Goal: Navigation & Orientation: Understand site structure

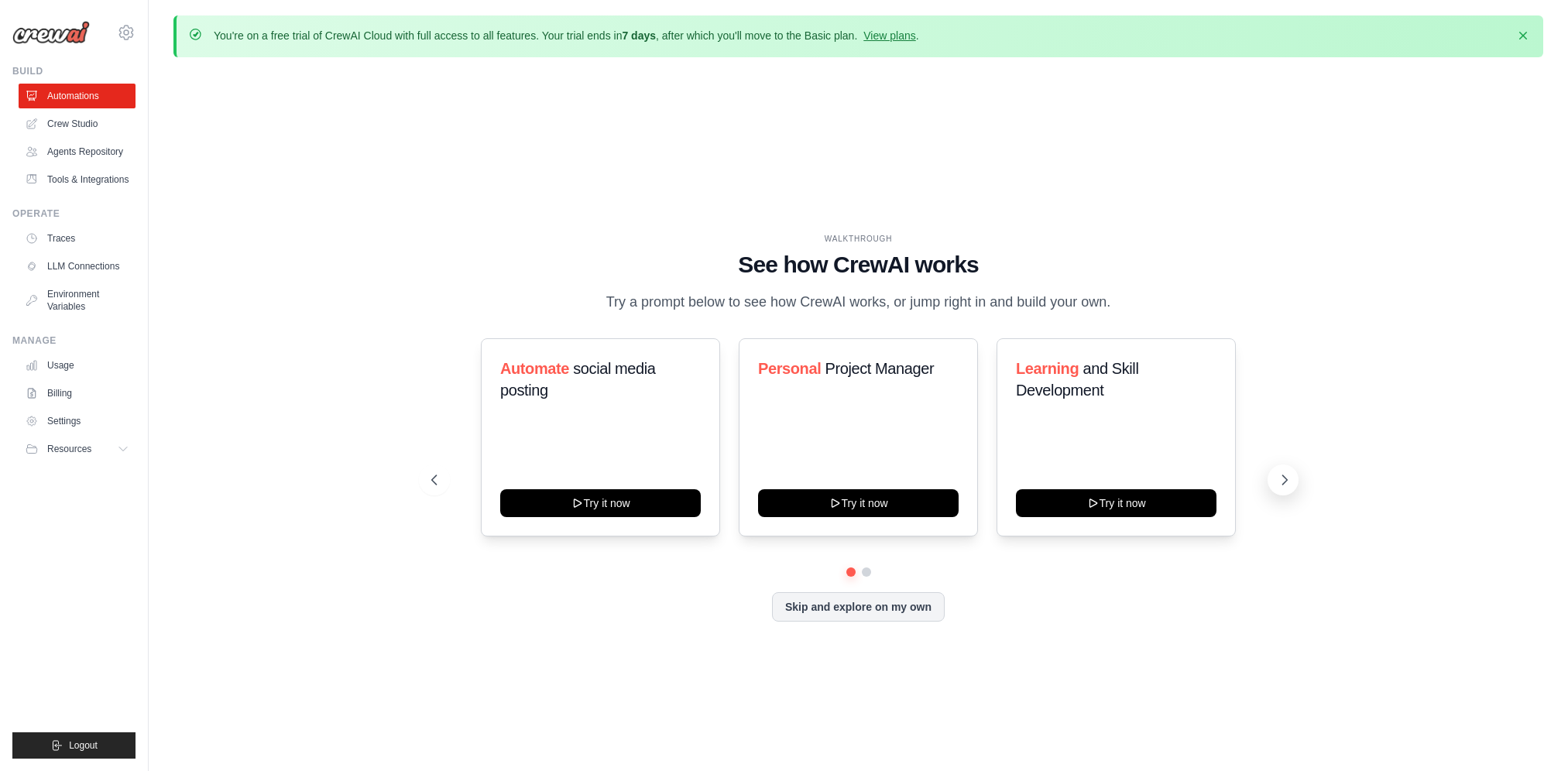
click at [1277, 475] on icon at bounding box center [1284, 479] width 15 height 15
click at [1289, 483] on icon at bounding box center [1284, 479] width 15 height 15
click at [82, 124] on link "Crew Studio" at bounding box center [79, 124] width 117 height 25
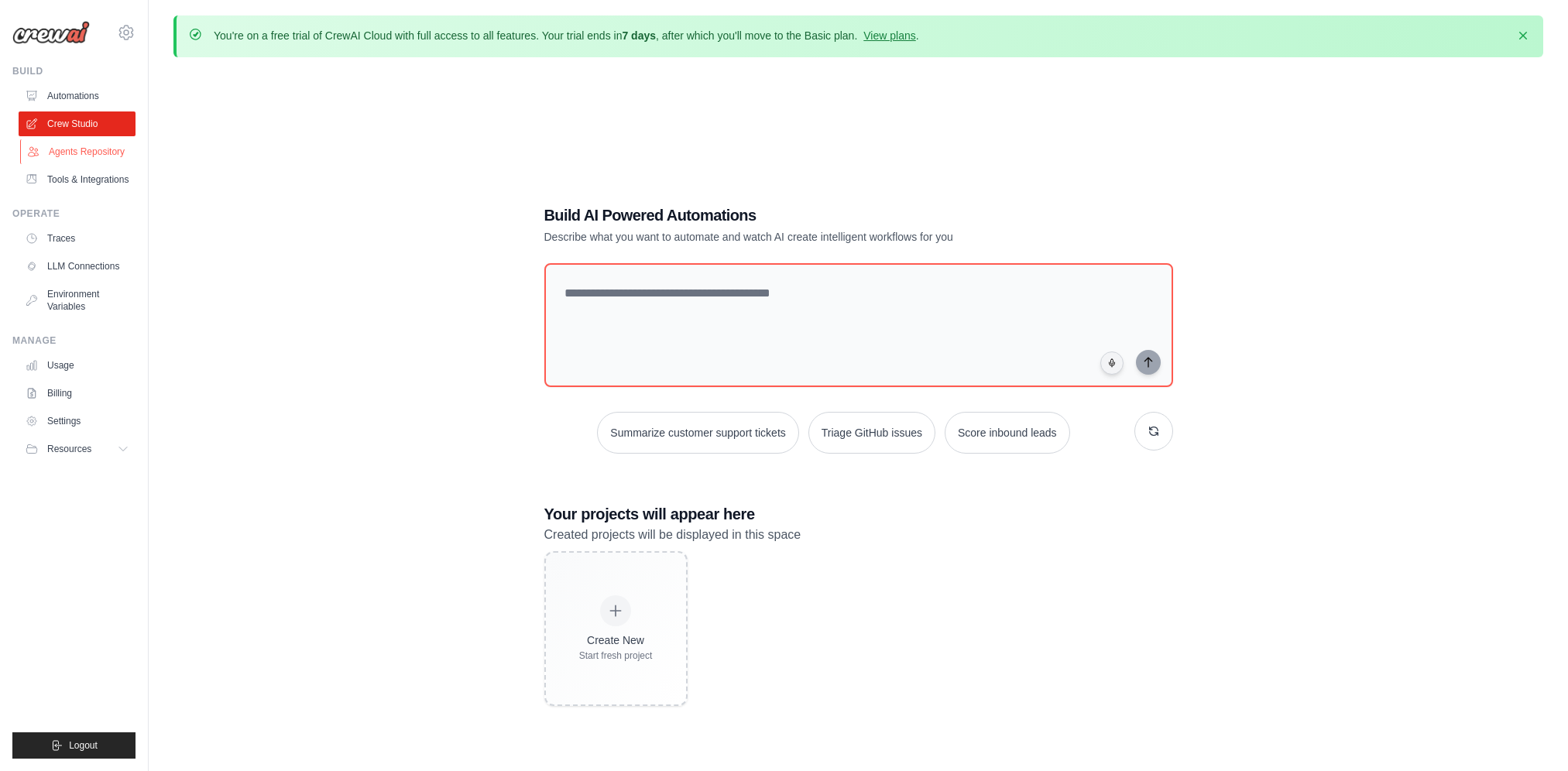
click at [82, 152] on link "Agents Repository" at bounding box center [79, 151] width 117 height 25
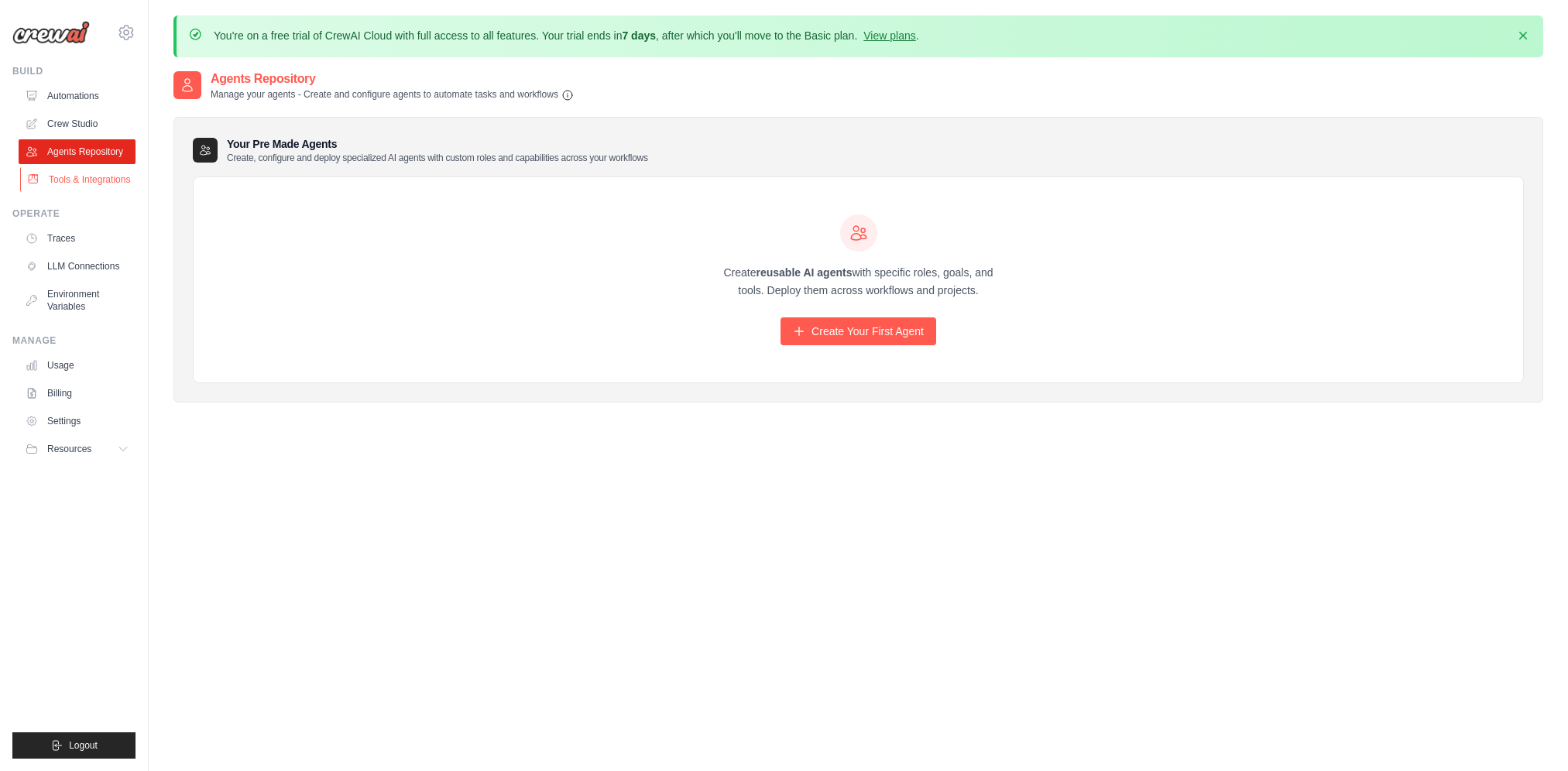
click at [75, 170] on link "Tools & Integrations" at bounding box center [79, 179] width 117 height 25
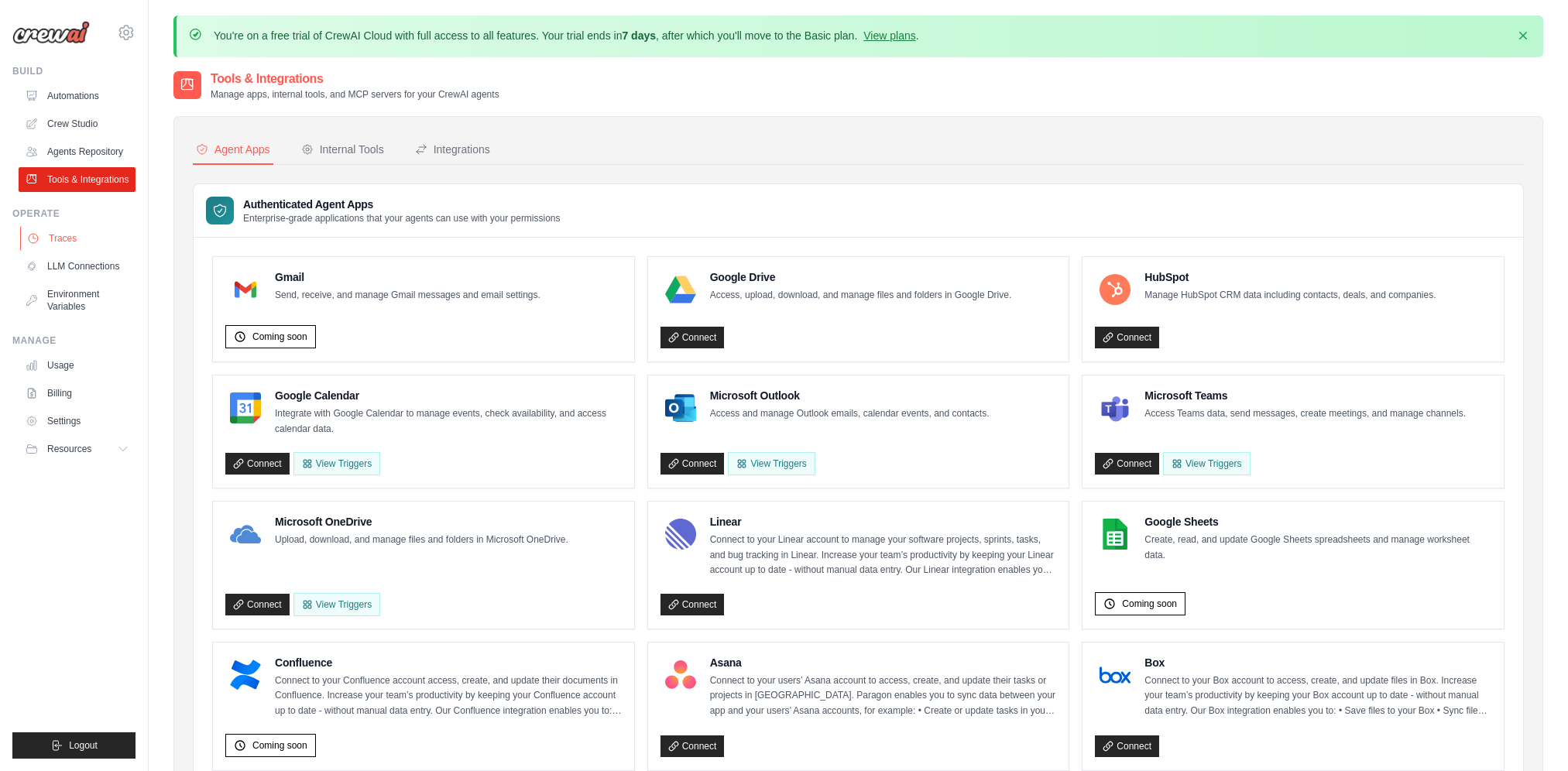
click at [74, 237] on link "Traces" at bounding box center [79, 238] width 117 height 25
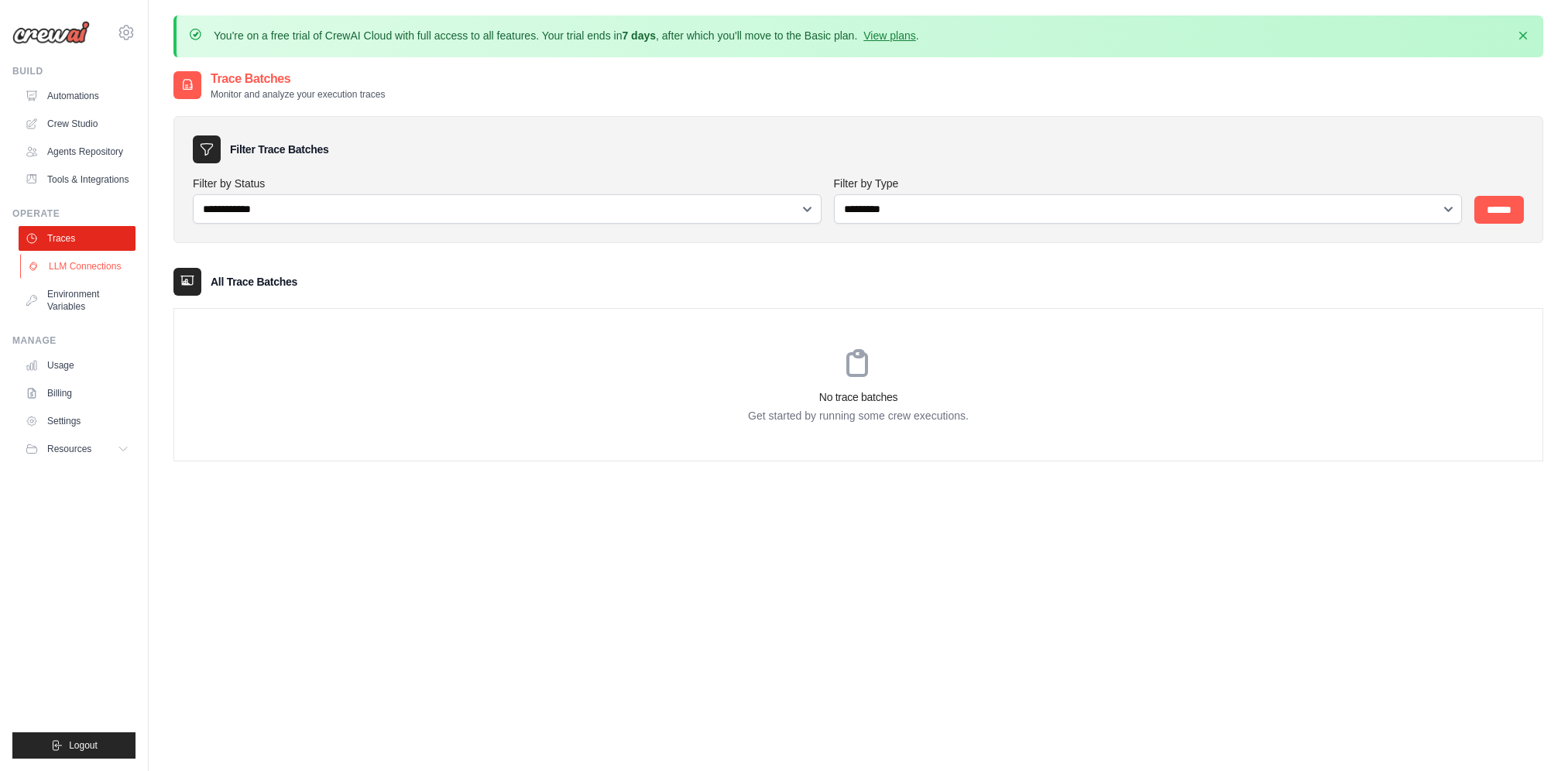
click at [75, 262] on link "LLM Connections" at bounding box center [79, 266] width 117 height 25
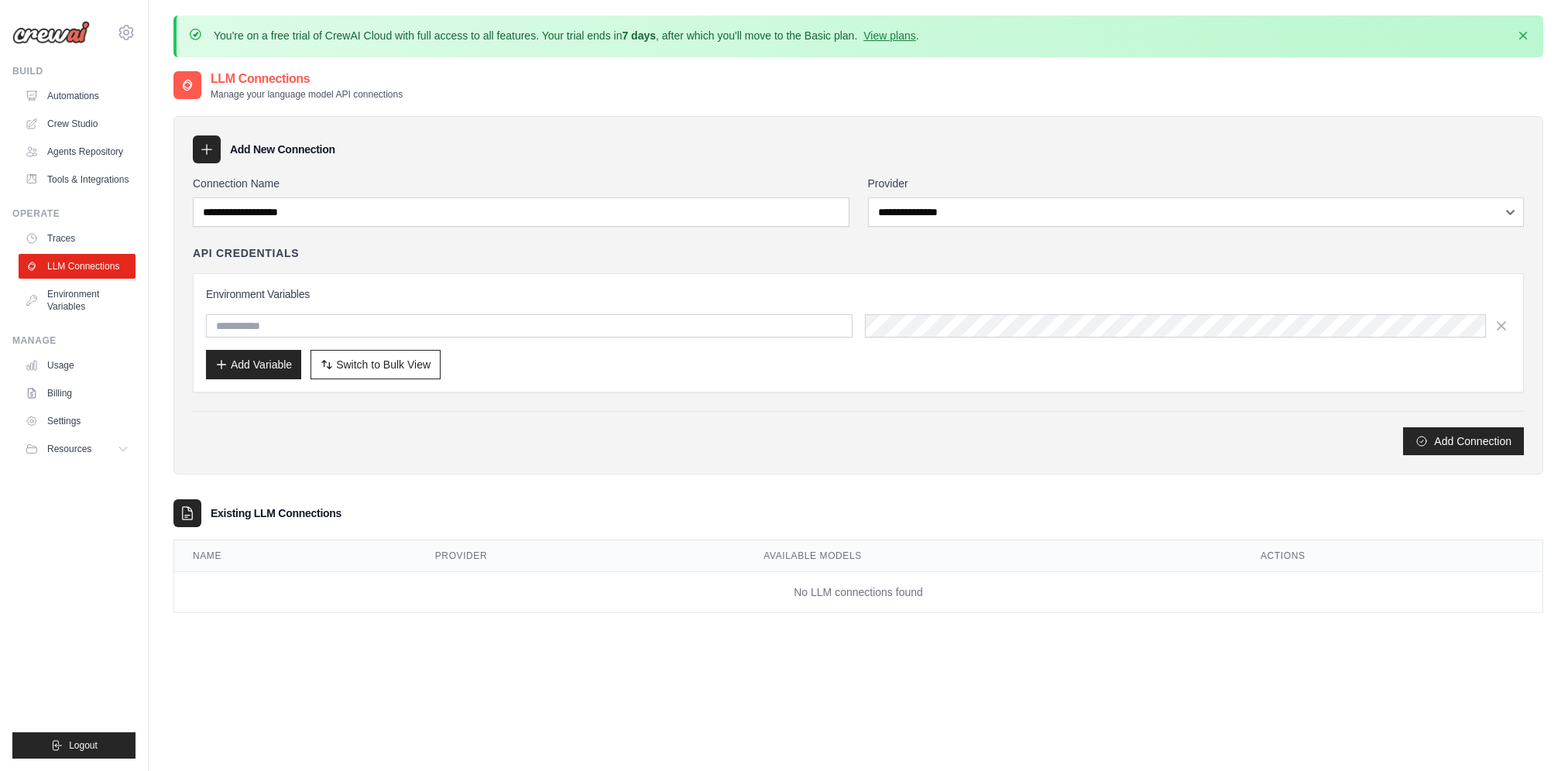
click at [75, 281] on ul "Traces LLM Connections Environment Variables" at bounding box center [77, 272] width 117 height 93
click at [79, 309] on link "Environment Variables" at bounding box center [79, 300] width 117 height 37
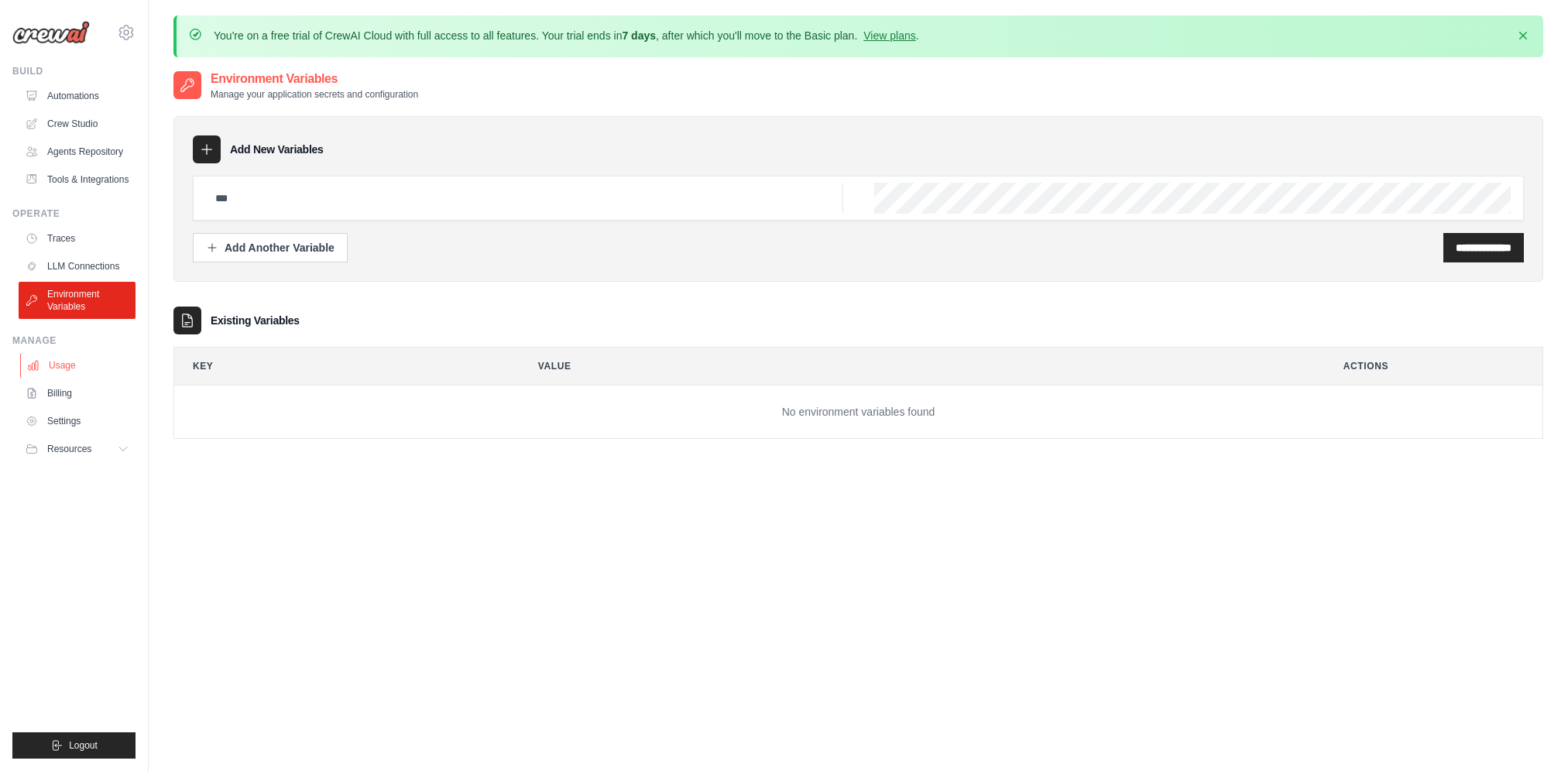
click at [65, 373] on link "Usage" at bounding box center [79, 365] width 117 height 25
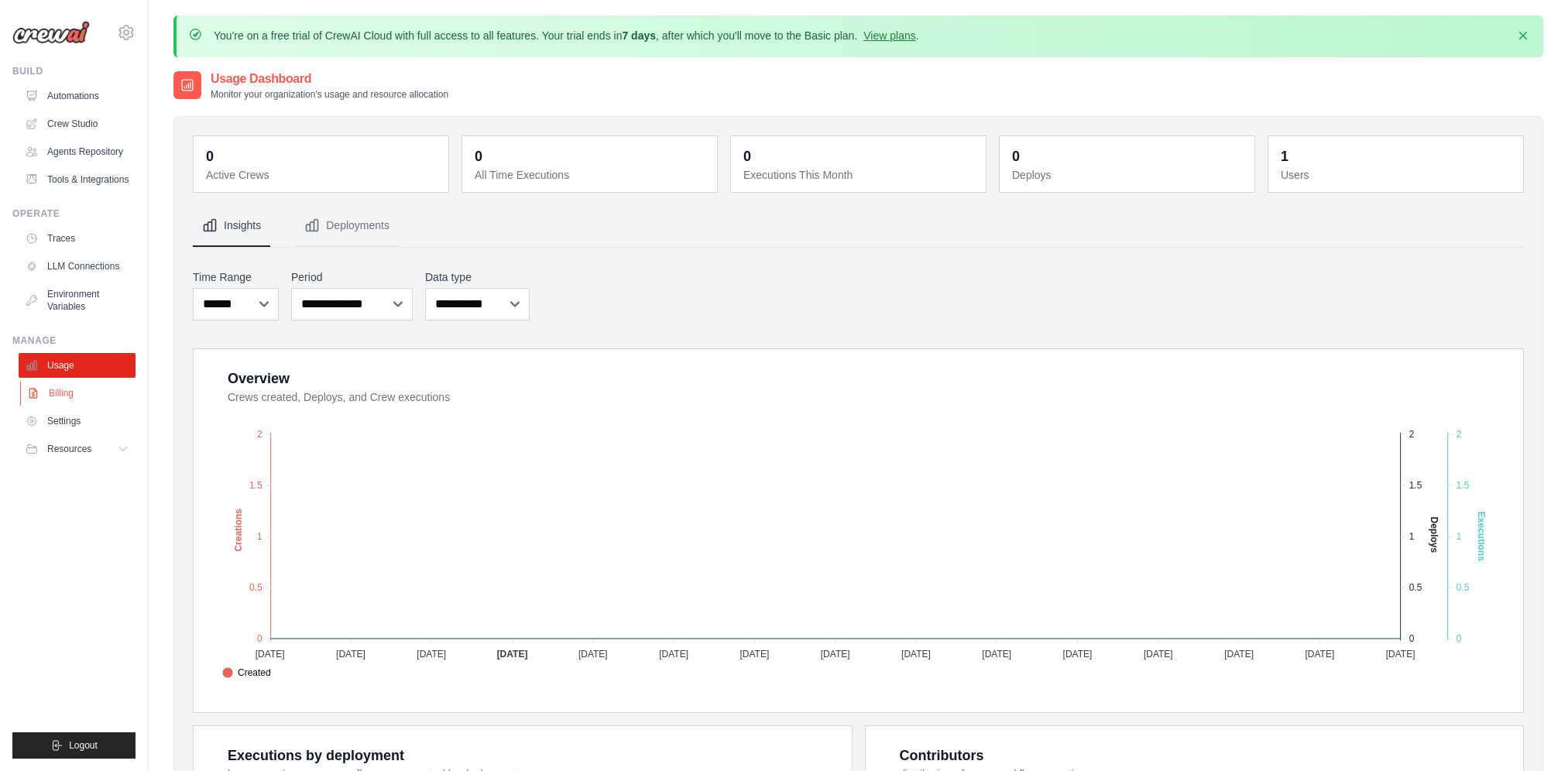
click at [64, 394] on link "Billing" at bounding box center [79, 393] width 117 height 25
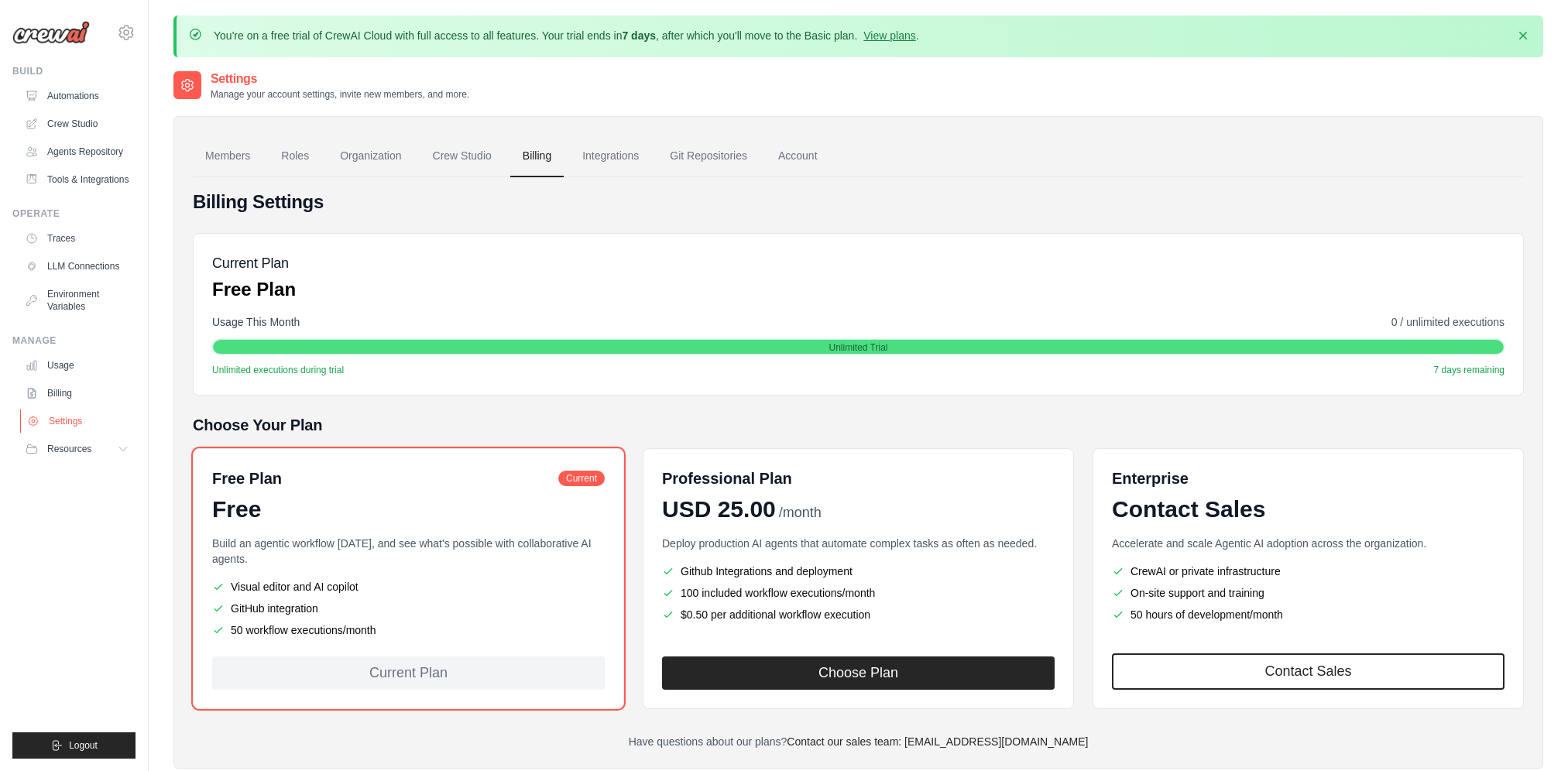
click at [75, 429] on link "Settings" at bounding box center [79, 421] width 117 height 25
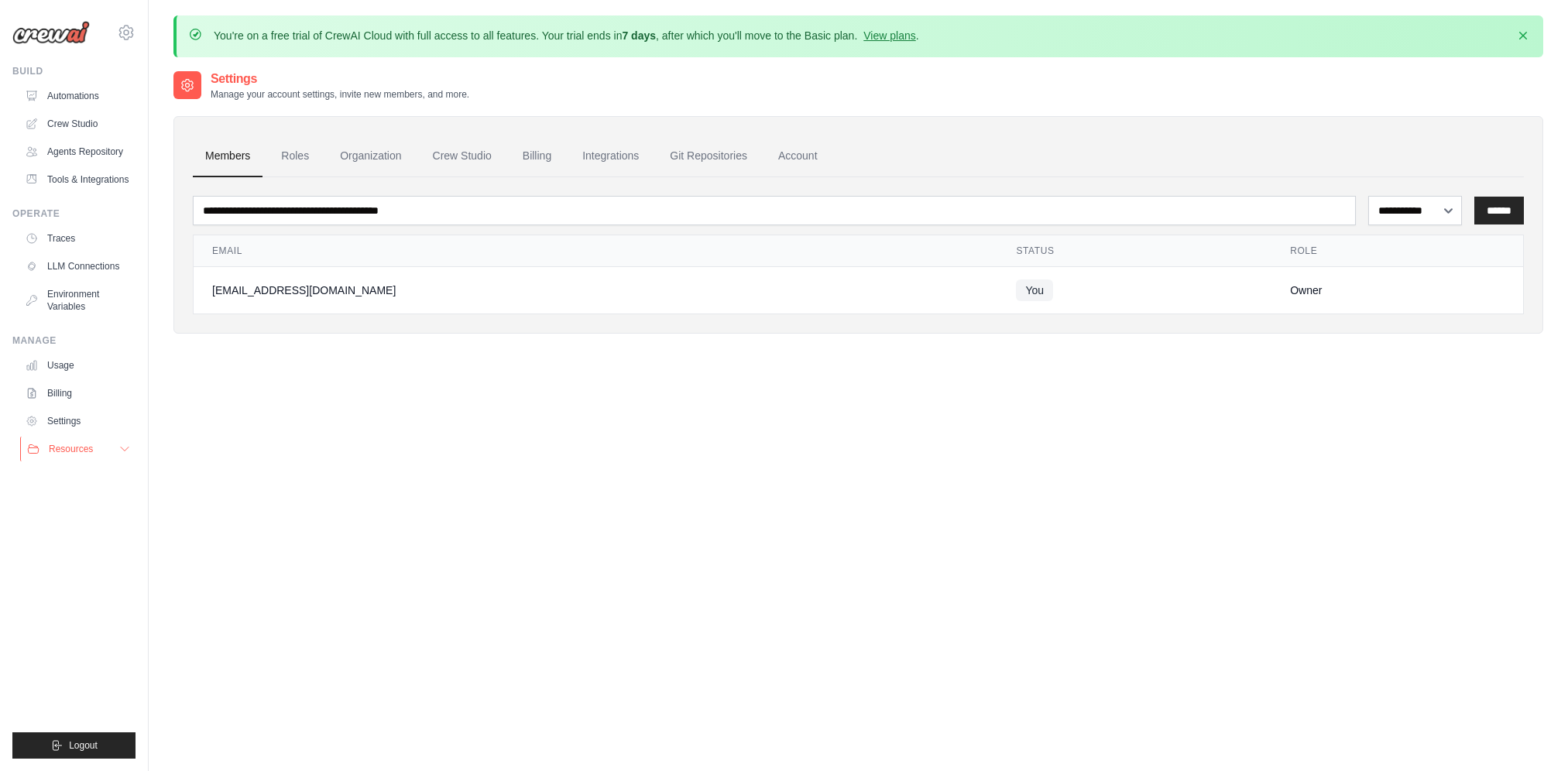
click at [70, 439] on button "Resources" at bounding box center [79, 449] width 117 height 25
click at [70, 466] on link "Documentation" at bounding box center [83, 475] width 108 height 22
click at [66, 504] on span "GitHub" at bounding box center [69, 500] width 28 height 12
click at [73, 525] on span "Blog" at bounding box center [64, 524] width 19 height 12
click at [81, 556] on link "Video Tutorials" at bounding box center [83, 549] width 108 height 22
